Goal: Find specific page/section: Find specific page/section

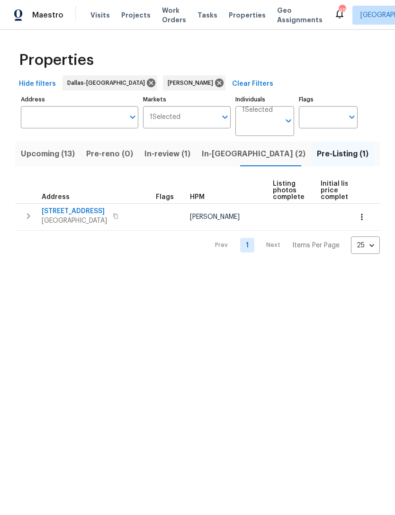
click at [42, 153] on span "Upcoming (13)" at bounding box center [48, 153] width 54 height 13
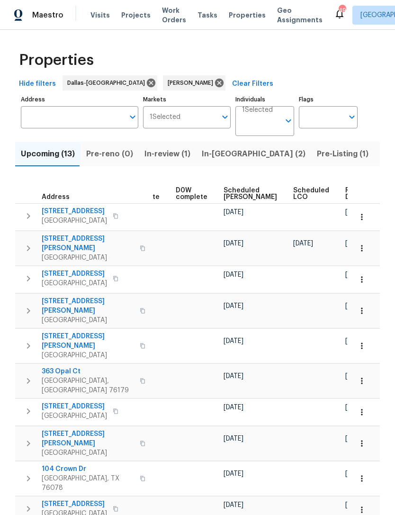
scroll to position [0, 237]
click at [346, 191] on span "Ready Date" at bounding box center [356, 193] width 21 height 13
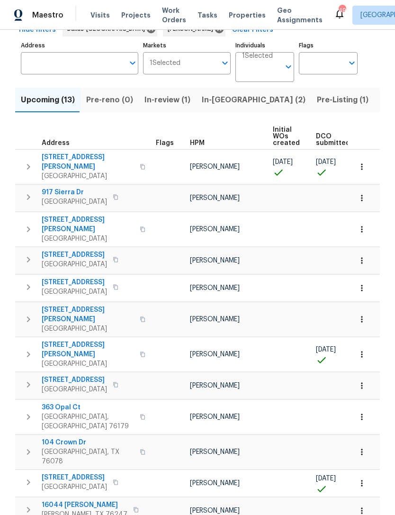
click at [70, 188] on span "917 Sierra Dr" at bounding box center [74, 192] width 65 height 9
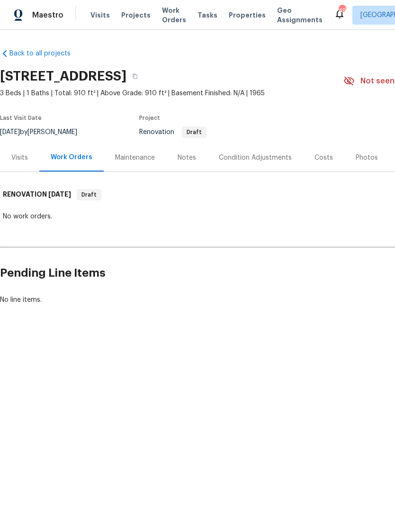
click at [273, 158] on div "Condition Adjustments" at bounding box center [255, 157] width 73 height 9
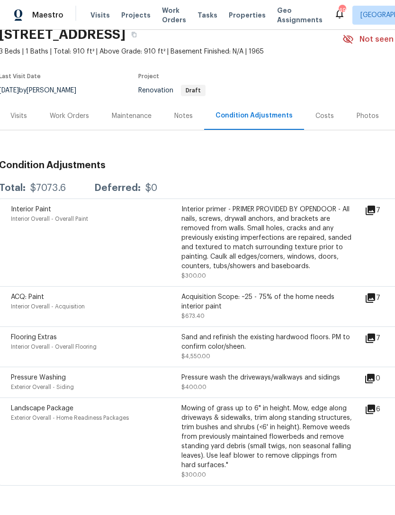
scroll to position [41, 1]
click at [375, 302] on icon at bounding box center [370, 298] width 9 height 9
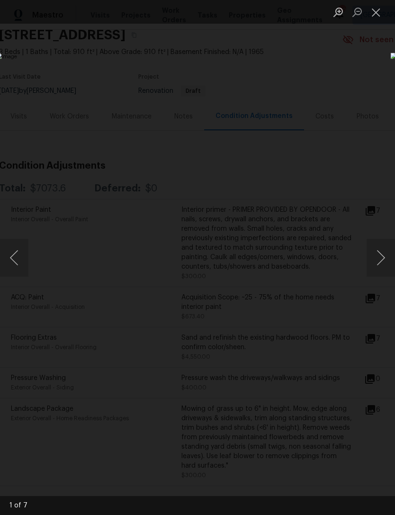
click at [378, 258] on button "Next image" at bounding box center [381, 258] width 28 height 38
click at [381, 258] on button "Next image" at bounding box center [381, 258] width 28 height 38
click at [380, 259] on button "Next image" at bounding box center [381, 258] width 28 height 38
click at [374, 10] on button "Close lightbox" at bounding box center [376, 12] width 19 height 17
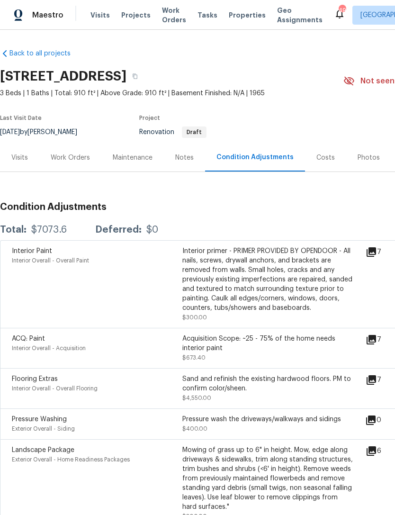
scroll to position [0, 0]
